Goal: Navigation & Orientation: Find specific page/section

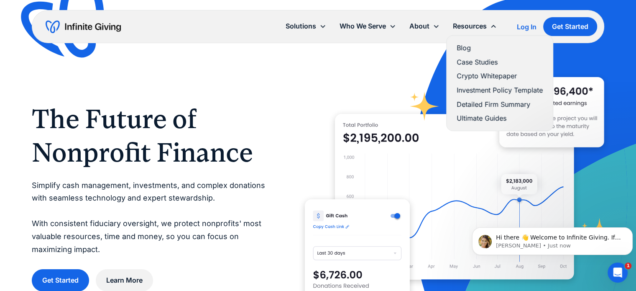
click at [485, 116] on link "Ultimate Guides" at bounding box center [500, 117] width 86 height 11
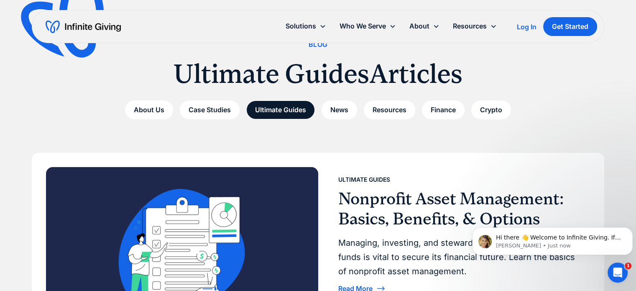
scroll to position [40, 0]
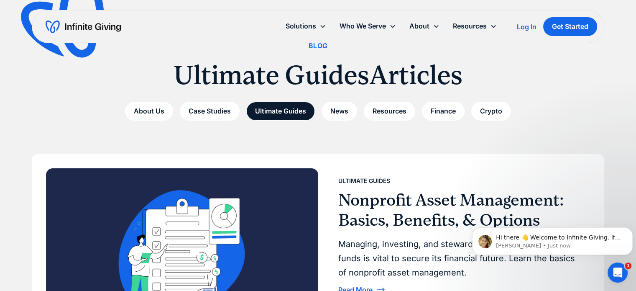
click at [554, 107] on div "About Us Case Studies Ultimate Guides News Resources Finance Crypto" at bounding box center [318, 111] width 572 height 19
click at [330, 108] on link "News" at bounding box center [340, 111] width 36 height 19
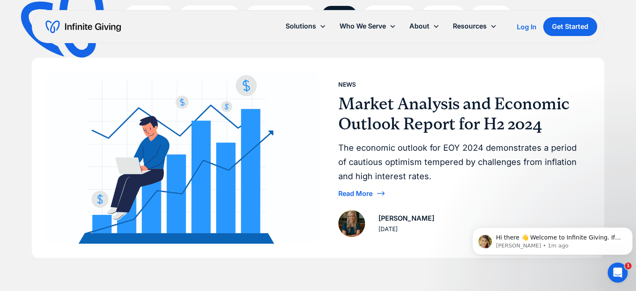
scroll to position [133, 0]
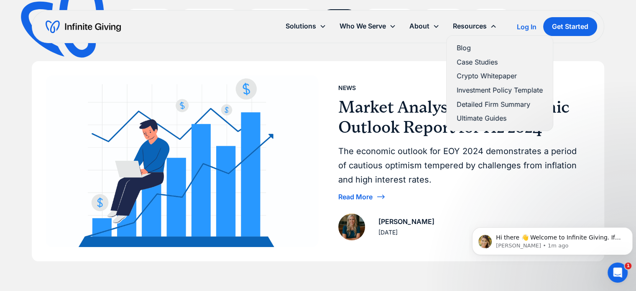
click at [482, 73] on link "Crypto Whitepaper" at bounding box center [500, 75] width 86 height 11
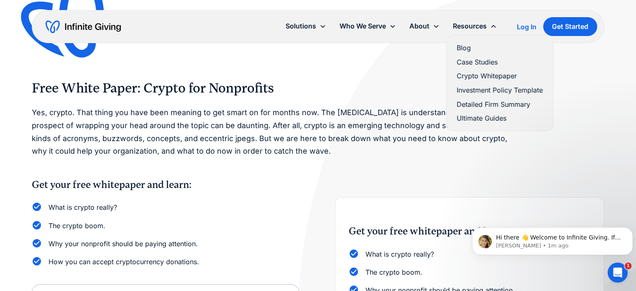
click at [475, 59] on link "Case Studies" at bounding box center [500, 61] width 86 height 11
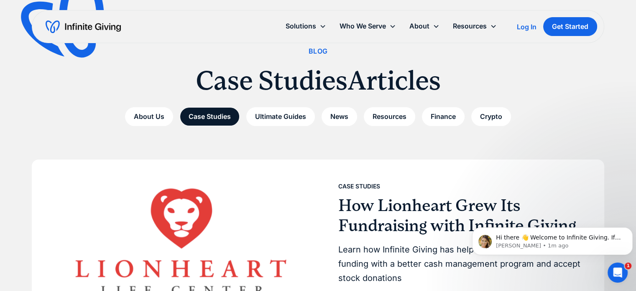
scroll to position [34, 0]
click at [426, 49] on link "Team" at bounding box center [426, 47] width 27 height 11
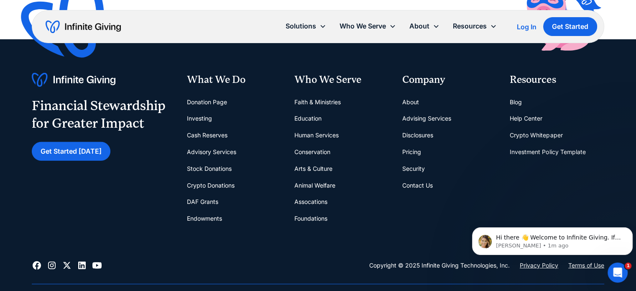
scroll to position [2418, 0]
click at [431, 184] on link "Contact Us" at bounding box center [417, 185] width 31 height 17
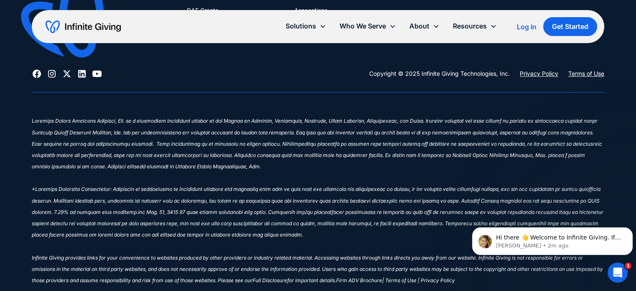
scroll to position [672, 0]
